Goal: Task Accomplishment & Management: Manage account settings

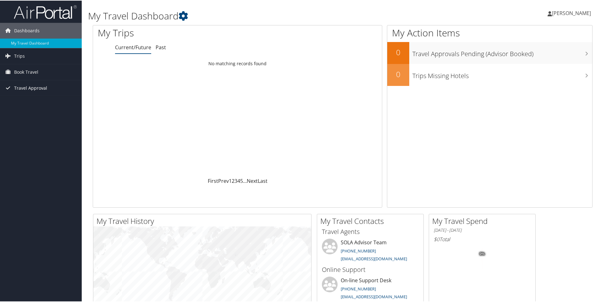
click at [37, 84] on span "Travel Approval" at bounding box center [30, 88] width 33 height 16
click at [25, 110] on link "Approved Trips" at bounding box center [41, 109] width 82 height 9
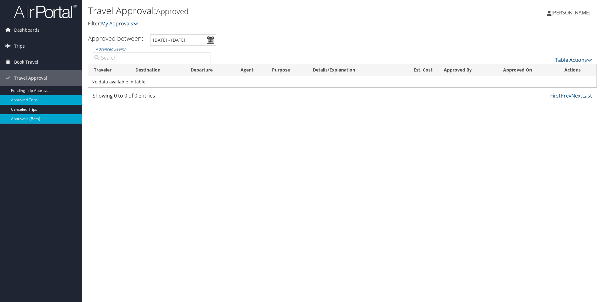
click at [21, 117] on link "Approvals (Beta)" at bounding box center [41, 118] width 82 height 9
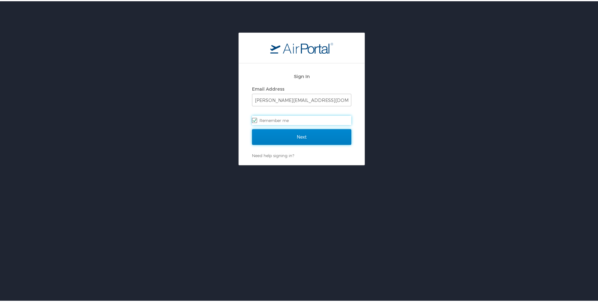
click at [303, 139] on input "Next" at bounding box center [301, 136] width 99 height 16
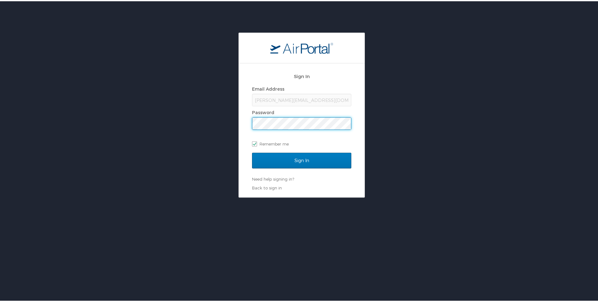
click at [252, 152] on input "Sign In" at bounding box center [301, 160] width 99 height 16
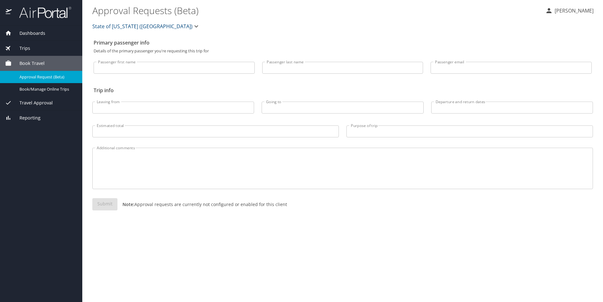
click at [35, 106] on div "Travel Approval" at bounding box center [41, 102] width 82 height 15
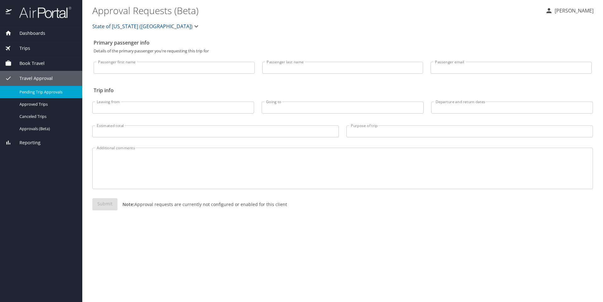
click at [37, 92] on span "Pending Trip Approvals" at bounding box center [46, 92] width 55 height 6
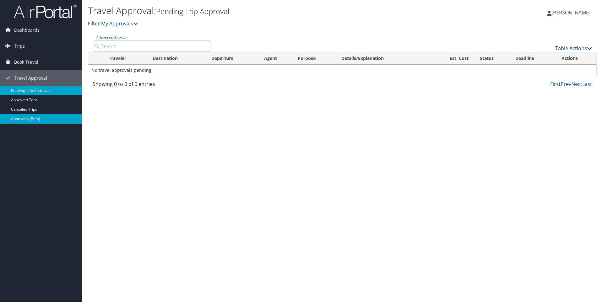
click at [23, 120] on link "Approvals (Beta)" at bounding box center [41, 118] width 82 height 9
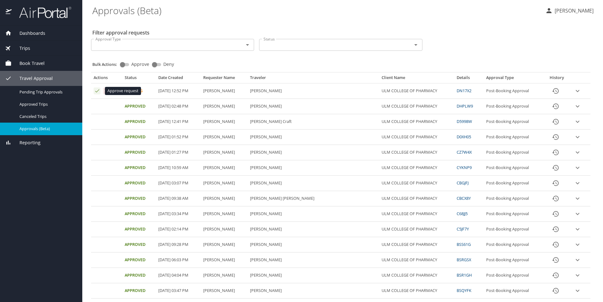
click at [96, 91] on icon "Approval table" at bounding box center [97, 91] width 6 height 6
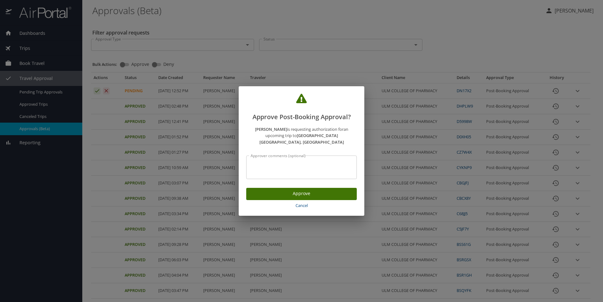
click at [272, 194] on span "Approve" at bounding box center [301, 194] width 101 height 8
